Goal: Use online tool/utility: Utilize a website feature to perform a specific function

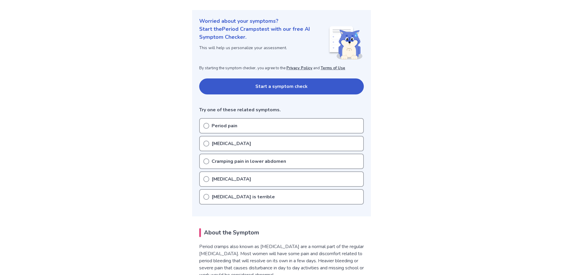
click at [255, 88] on button "Start a symptom check" at bounding box center [281, 86] width 165 height 16
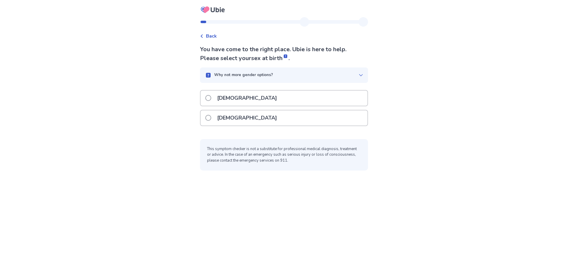
click at [211, 118] on span at bounding box center [208, 118] width 6 height 6
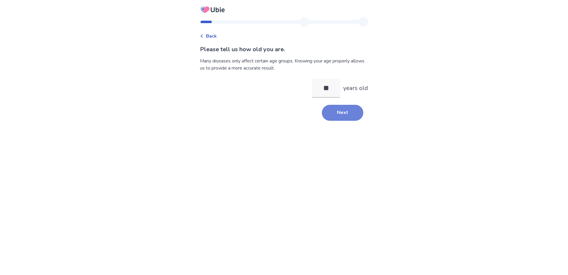
type input "**"
click at [338, 112] on button "Next" at bounding box center [342, 113] width 41 height 16
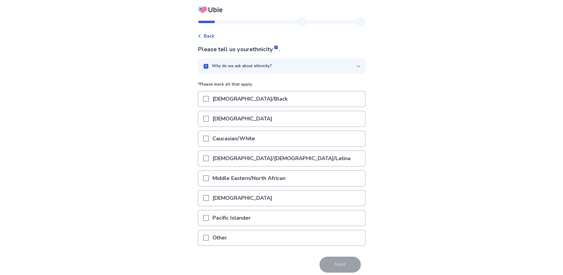
click at [235, 123] on div "Asian" at bounding box center [281, 118] width 167 height 15
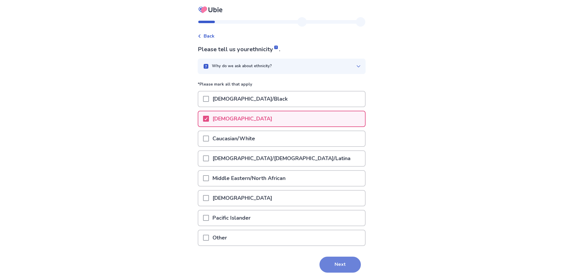
click at [343, 264] on button "Next" at bounding box center [340, 264] width 41 height 16
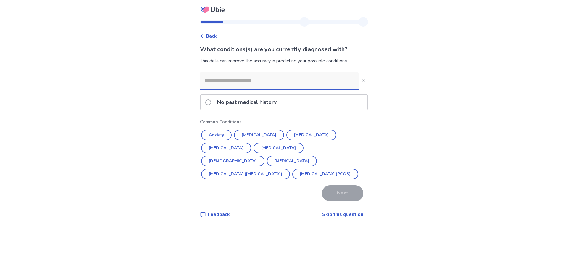
click at [211, 102] on span at bounding box center [208, 102] width 6 height 6
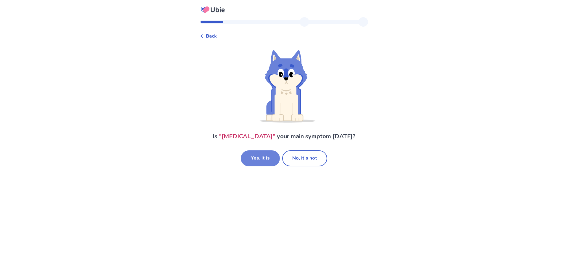
click at [272, 158] on button "Yes, it is" at bounding box center [260, 158] width 39 height 16
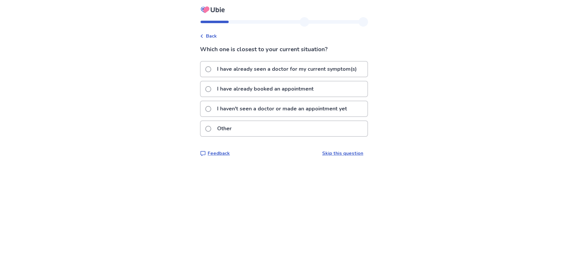
click at [211, 110] on span at bounding box center [208, 109] width 6 height 6
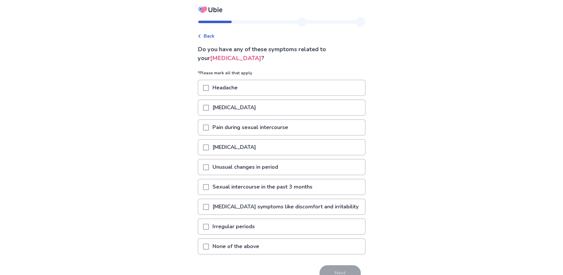
click at [209, 90] on span at bounding box center [206, 88] width 6 height 6
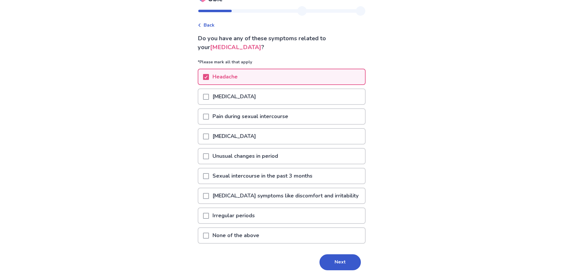
scroll to position [30, 0]
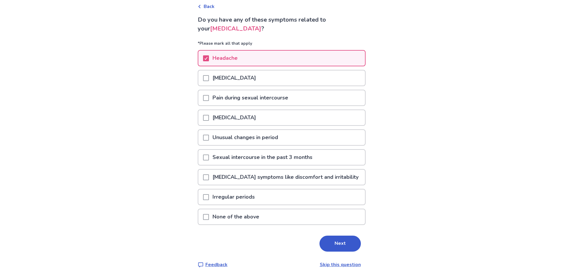
click at [209, 118] on span at bounding box center [206, 118] width 6 height 6
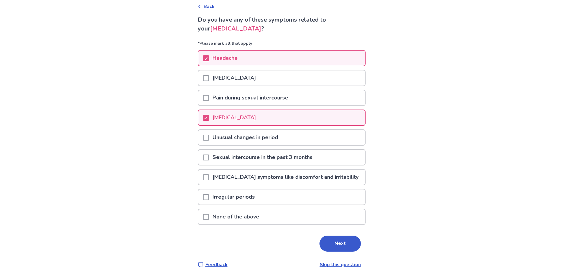
click at [209, 179] on span at bounding box center [206, 177] width 6 height 6
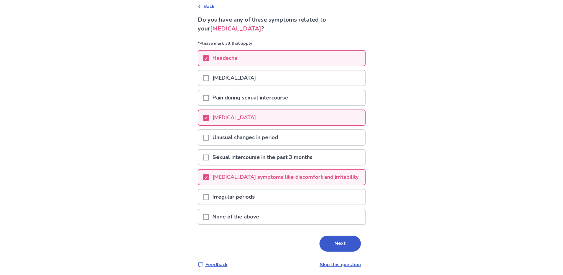
click at [209, 197] on span at bounding box center [206, 197] width 6 height 6
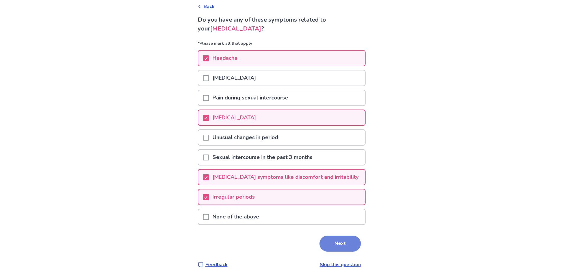
click at [330, 242] on button "Next" at bounding box center [340, 243] width 41 height 16
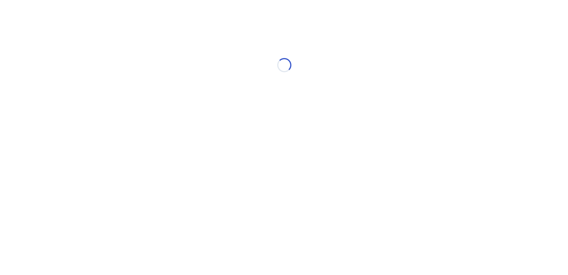
scroll to position [0, 0]
select select "*"
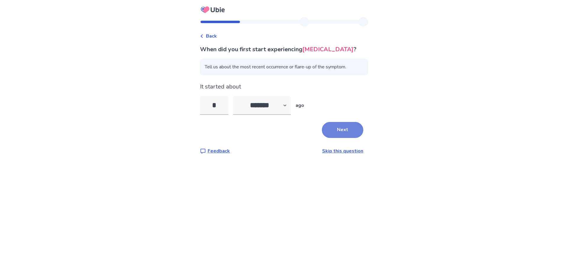
type input "*"
click at [344, 127] on button "Next" at bounding box center [342, 130] width 41 height 16
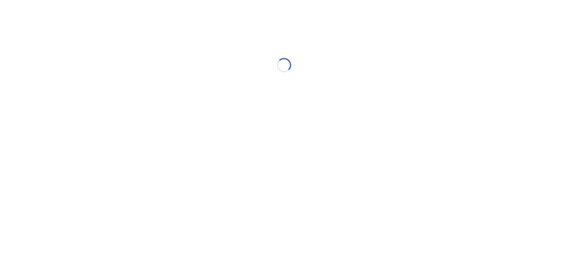
select select "*"
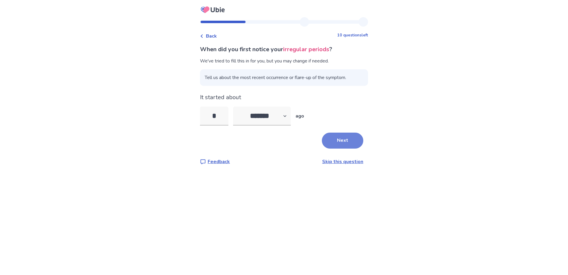
click at [342, 136] on button "Next" at bounding box center [342, 140] width 41 height 16
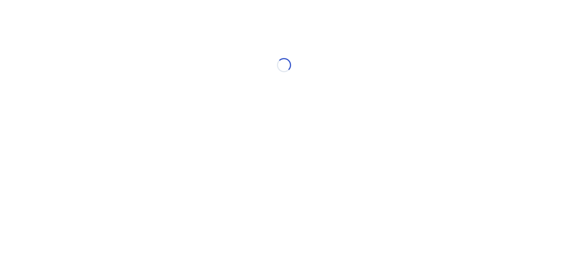
select select "*"
